Goal: Transaction & Acquisition: Obtain resource

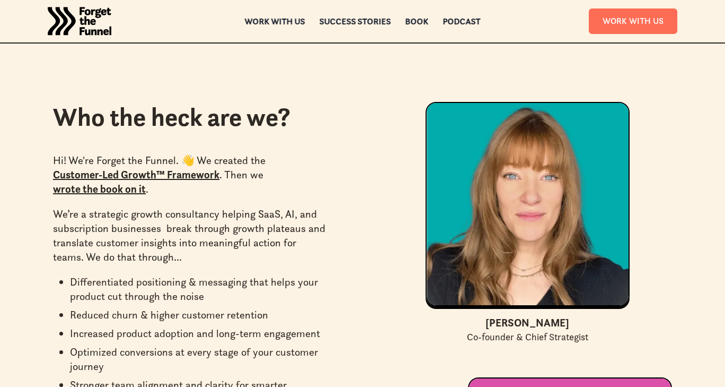
scroll to position [2806, 0]
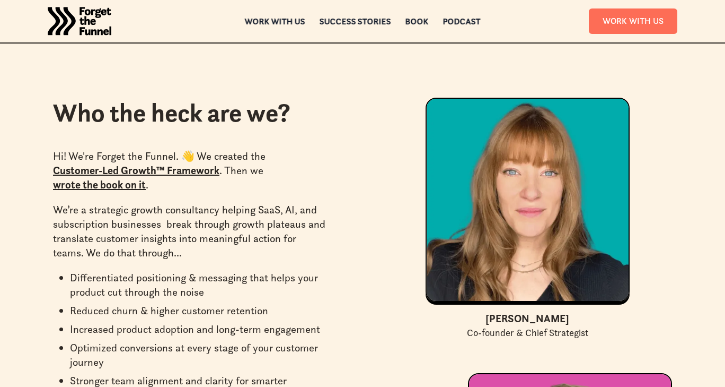
click at [126, 164] on link "Customer-Led Growth™ Framework" at bounding box center [136, 170] width 167 height 13
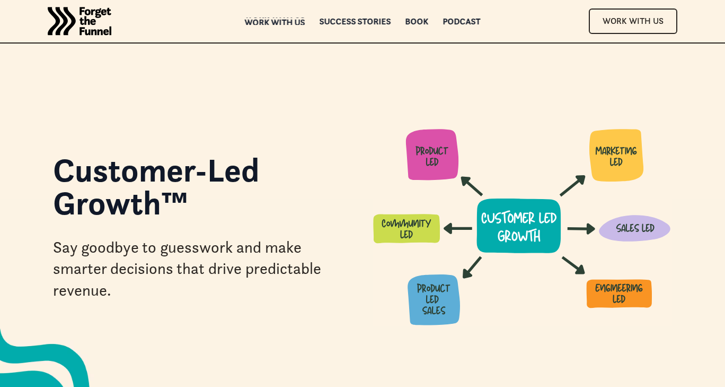
click at [279, 21] on div "Work with us" at bounding box center [275, 22] width 60 height 7
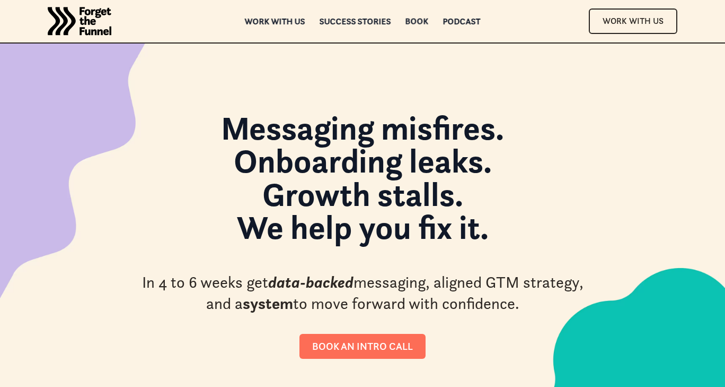
click at [413, 23] on div "Book" at bounding box center [417, 21] width 23 height 7
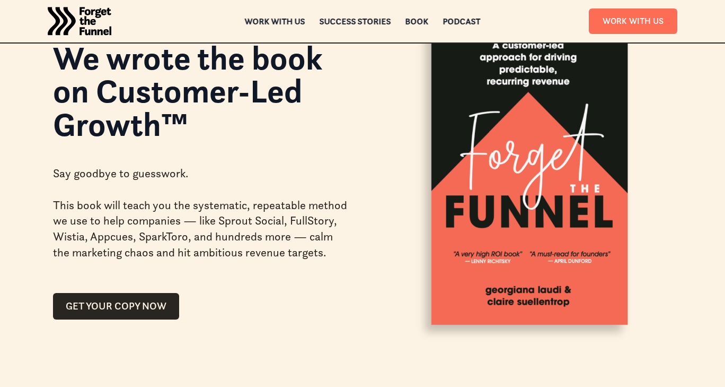
scroll to position [88, 0]
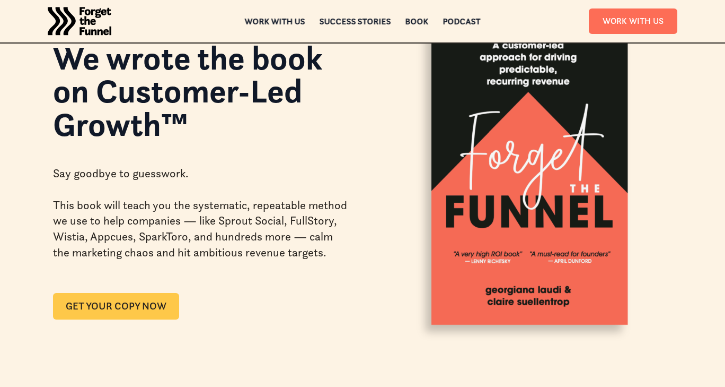
click at [143, 303] on link "GET YOUR COPY NOW" at bounding box center [116, 306] width 126 height 27
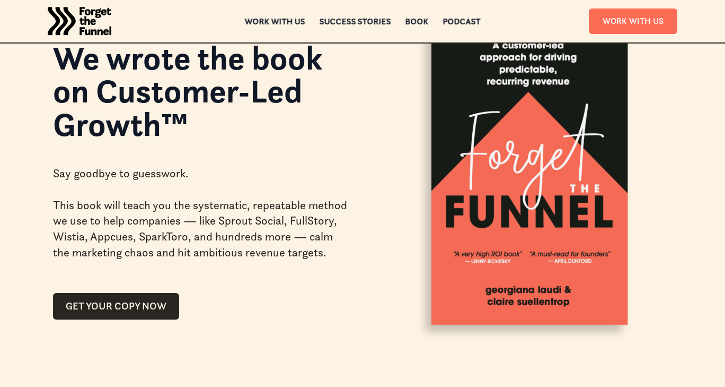
click at [297, 145] on div "We wrote the book on Customer-Led Growth™" at bounding box center [201, 90] width 297 height 118
